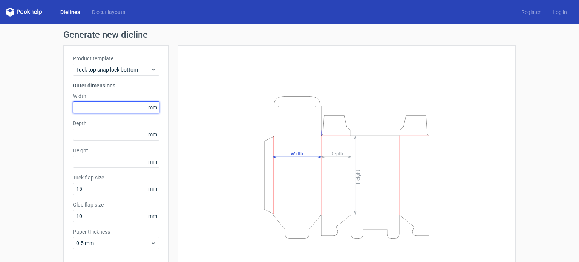
click at [83, 110] on input "text" at bounding box center [116, 107] width 87 height 12
click at [116, 108] on input "text" at bounding box center [116, 107] width 87 height 12
type input "1"
type input "70"
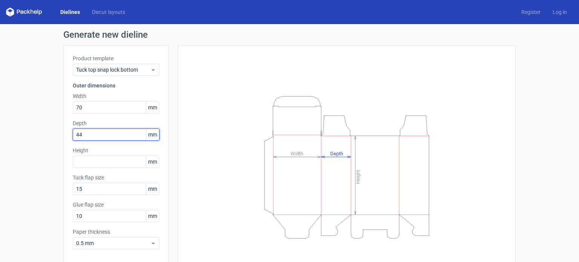
type input "44"
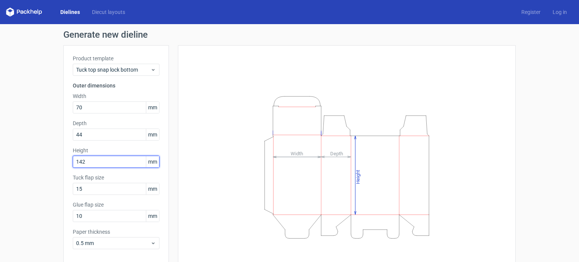
type input "142"
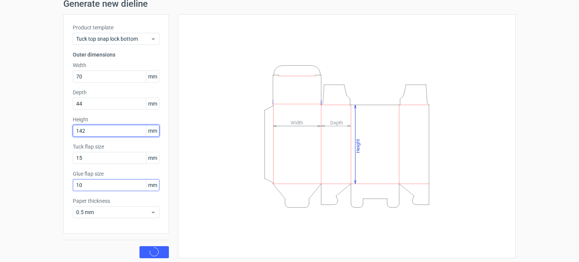
scroll to position [33, 0]
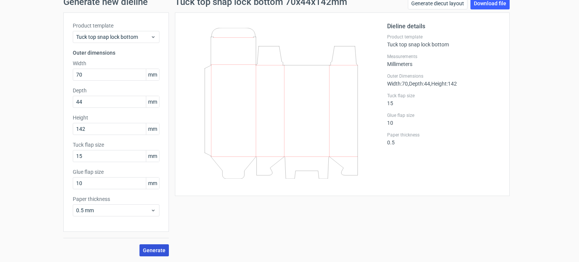
click at [150, 254] on button "Generate" at bounding box center [153, 250] width 29 height 12
click at [493, 6] on link "Download file" at bounding box center [489, 3] width 39 height 12
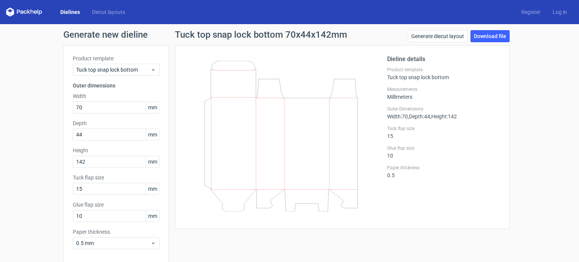
click at [68, 10] on link "Dielines" at bounding box center [70, 12] width 32 height 8
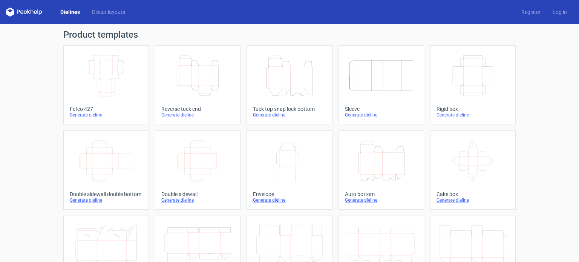
click at [190, 64] on icon "Height Depth Width" at bounding box center [197, 76] width 67 height 42
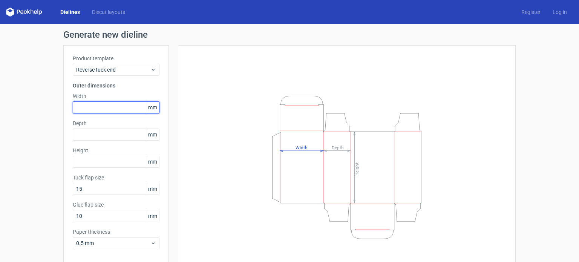
click at [97, 108] on input "text" at bounding box center [116, 107] width 87 height 12
click at [94, 110] on input "text" at bounding box center [116, 107] width 87 height 12
type input "70"
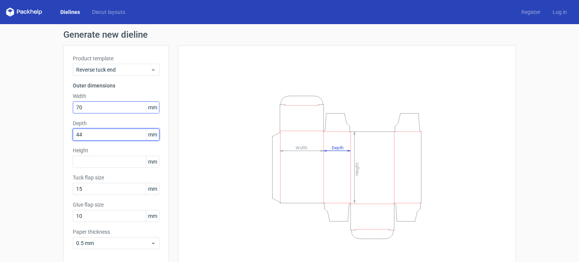
type input "44"
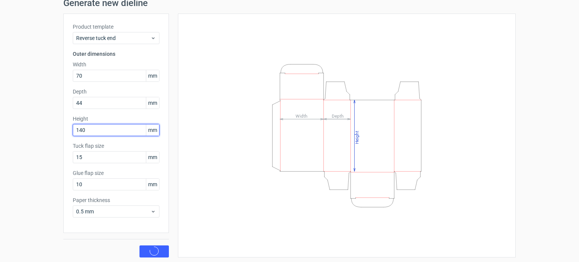
scroll to position [33, 0]
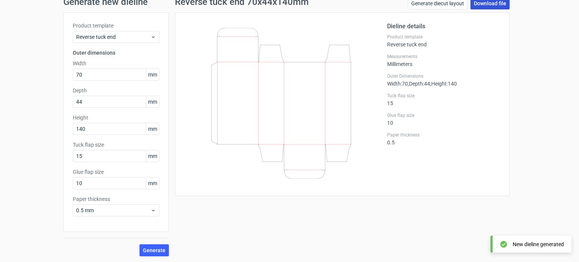
click at [491, 2] on link "Download file" at bounding box center [489, 3] width 39 height 12
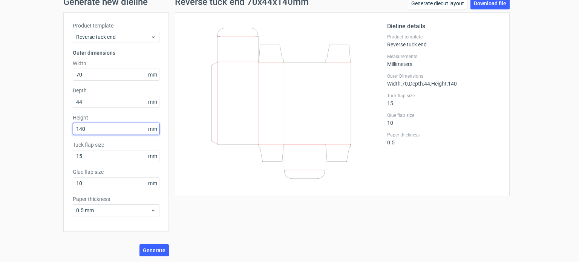
click at [87, 132] on input "140" at bounding box center [116, 129] width 87 height 12
type input "142"
click at [139, 244] on button "Generate" at bounding box center [153, 250] width 29 height 12
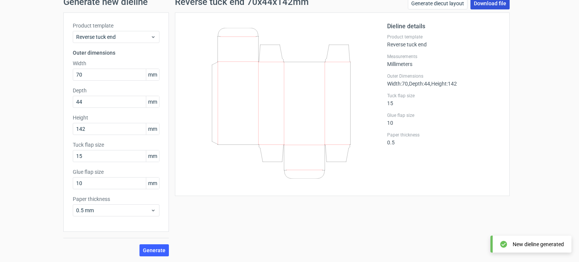
click at [478, 3] on link "Download file" at bounding box center [489, 3] width 39 height 12
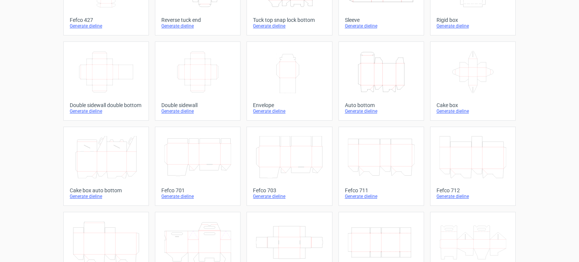
scroll to position [151, 0]
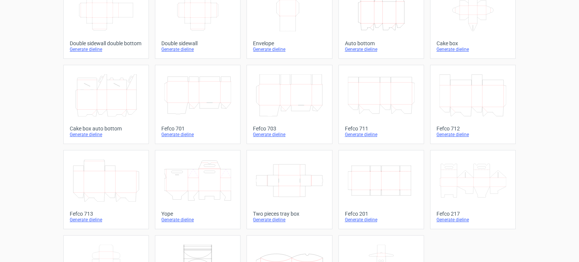
click at [436, 173] on div at bounding box center [472, 180] width 73 height 48
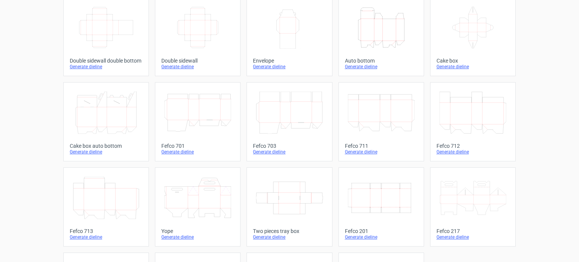
scroll to position [151, 0]
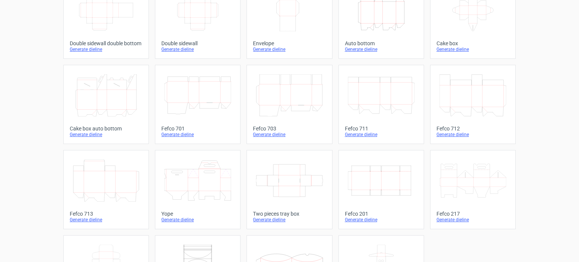
click at [363, 178] on icon "Width Depth Height" at bounding box center [381, 180] width 67 height 42
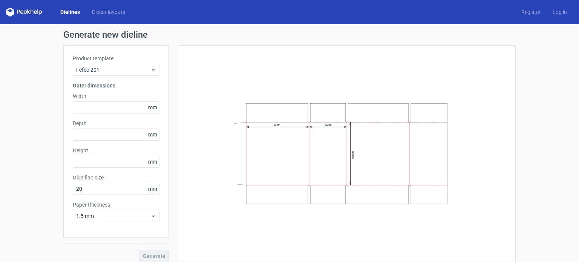
click at [363, 178] on icon "Width Depth Height" at bounding box center [347, 153] width 226 height 113
click at [501, 146] on div "Width Depth Height" at bounding box center [346, 154] width 319 height 198
click at [82, 111] on input "text" at bounding box center [116, 107] width 87 height 12
type input "1337"
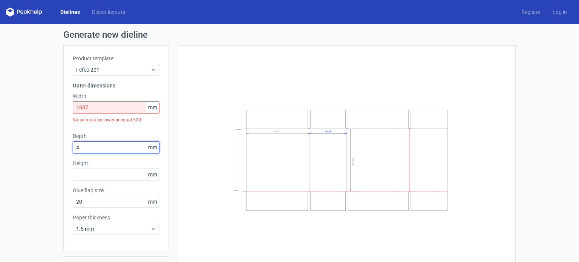
type input "4"
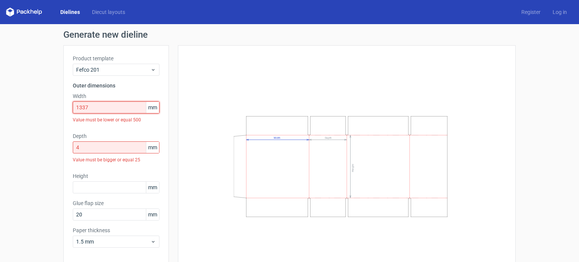
click at [89, 102] on input "1337" at bounding box center [116, 107] width 87 height 12
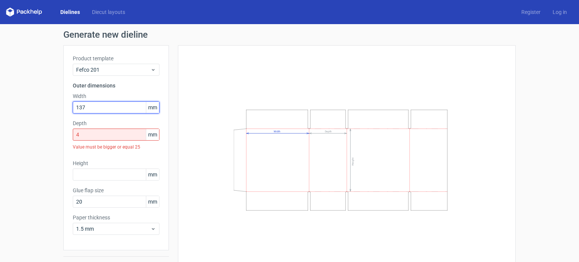
type input "137"
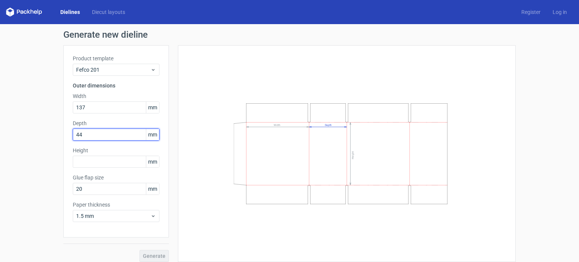
type input "44"
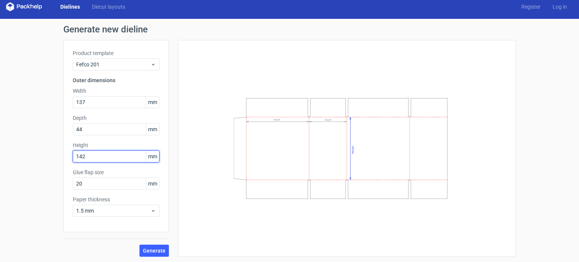
scroll to position [6, 0]
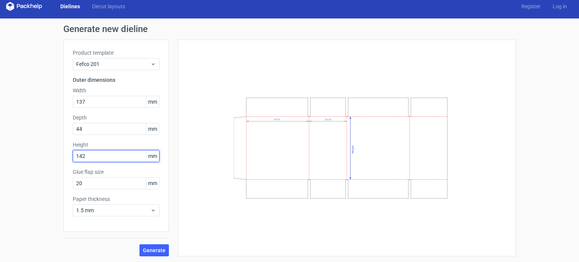
type input "142"
click at [65, 5] on link "Dielines" at bounding box center [70, 7] width 32 height 8
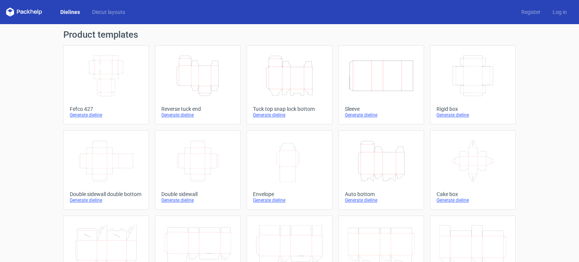
click at [207, 72] on icon "Height Depth Width" at bounding box center [197, 76] width 67 height 42
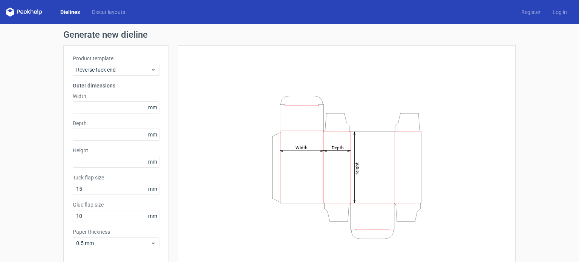
click at [207, 72] on div "Height Depth Width" at bounding box center [346, 167] width 319 height 225
click at [98, 110] on input "text" at bounding box center [116, 107] width 87 height 12
type input "137"
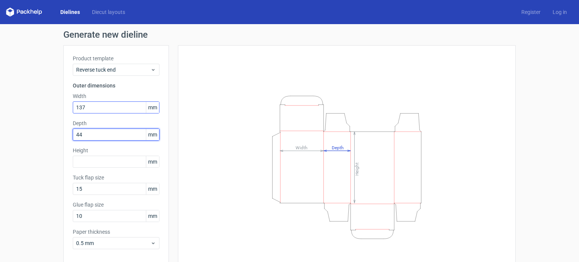
type input "44"
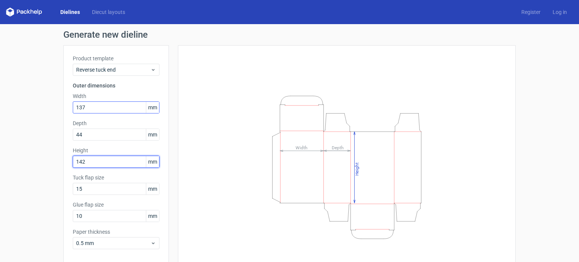
type input "142"
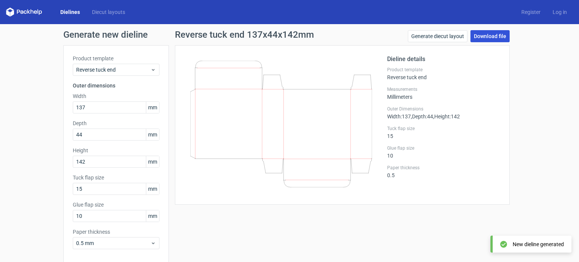
click at [500, 37] on link "Download file" at bounding box center [489, 36] width 39 height 12
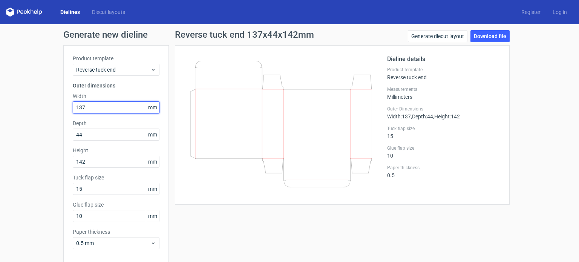
click at [89, 107] on input "137" at bounding box center [116, 107] width 87 height 12
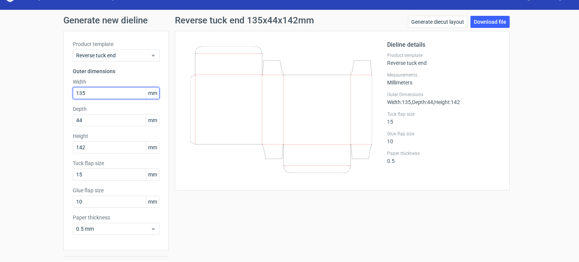
scroll to position [33, 0]
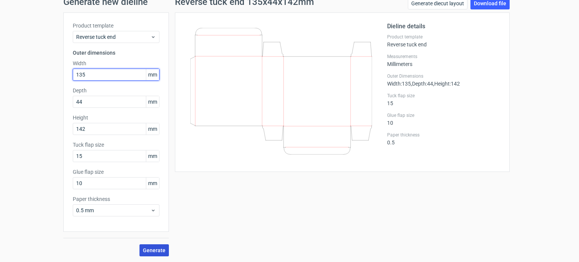
type input "135"
click at [154, 253] on button "Generate" at bounding box center [153, 250] width 29 height 12
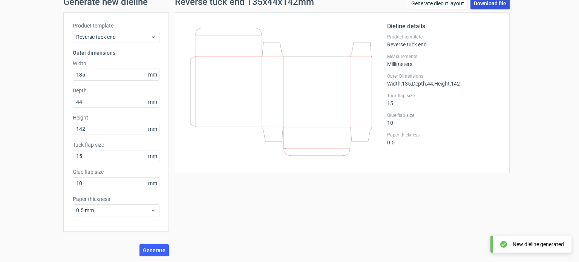
click at [487, 8] on link "Download file" at bounding box center [489, 3] width 39 height 12
